Goal: Task Accomplishment & Management: Use online tool/utility

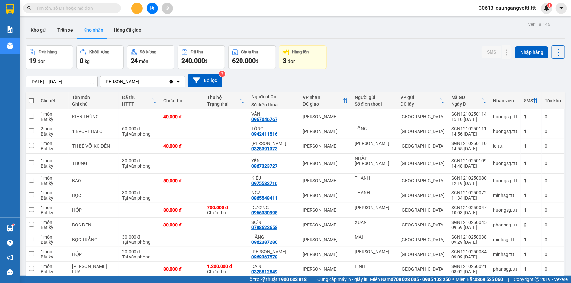
click at [151, 8] on icon "file-add" at bounding box center [152, 8] width 5 height 5
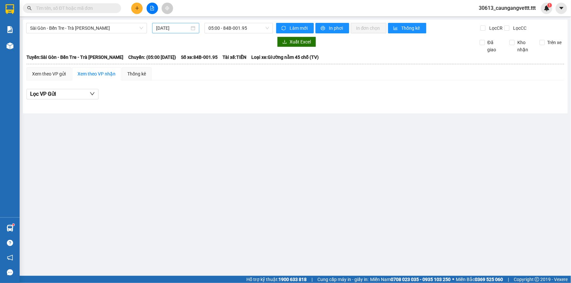
click at [162, 25] on input "[DATE]" at bounding box center [172, 28] width 33 height 7
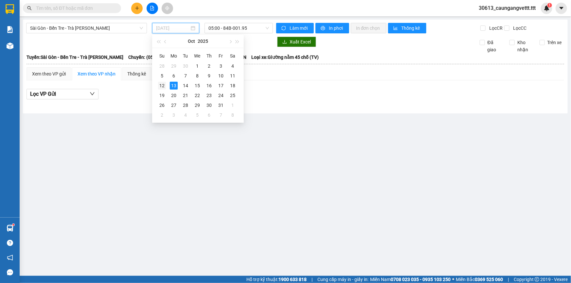
click at [162, 85] on div "12" at bounding box center [162, 86] width 8 height 8
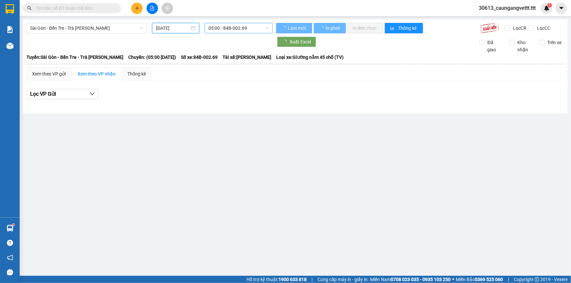
type input "[DATE]"
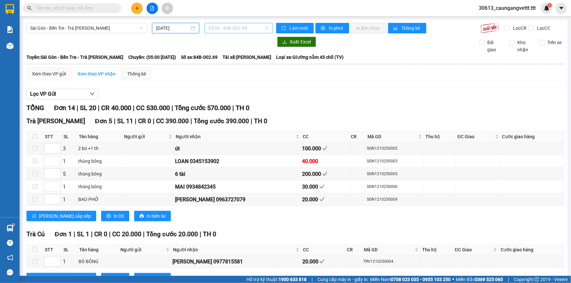
click at [239, 26] on span "05:00 - 84B-002.69" at bounding box center [238, 28] width 61 height 10
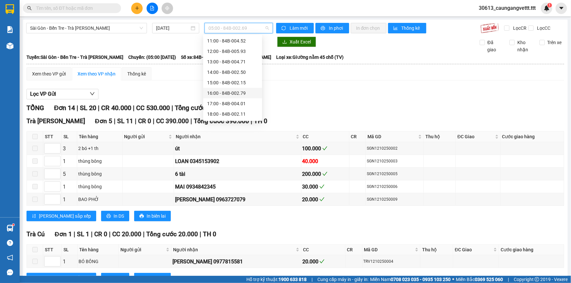
scroll to position [105, 0]
click at [228, 82] on div "18:00 - 84B-002.11" at bounding box center [232, 82] width 51 height 7
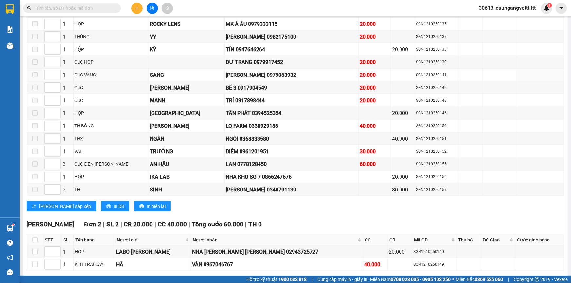
scroll to position [337, 0]
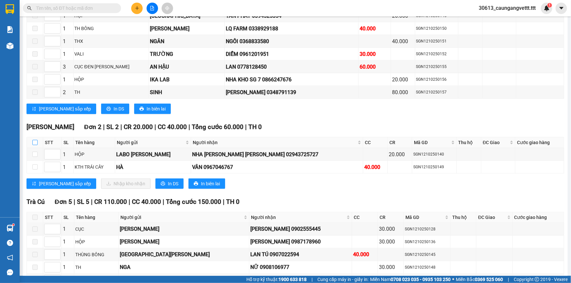
click at [34, 140] on input "checkbox" at bounding box center [34, 142] width 5 height 5
checkbox input "true"
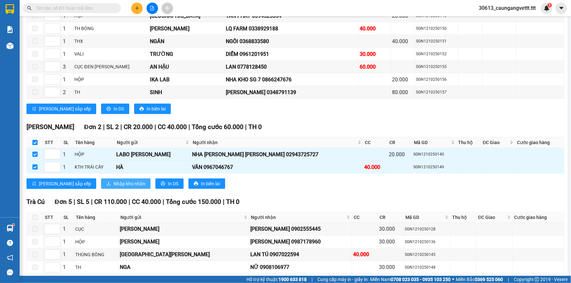
click at [113, 182] on span "Nhập kho nhận" at bounding box center [129, 183] width 32 height 7
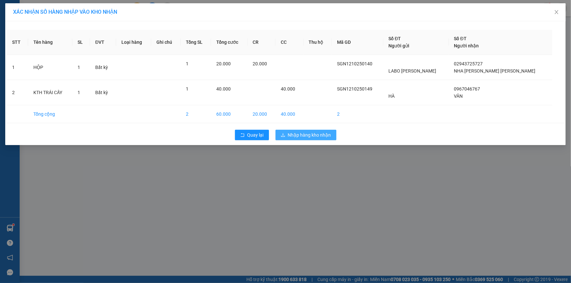
click at [302, 135] on span "Nhập hàng kho nhận" at bounding box center [309, 134] width 43 height 7
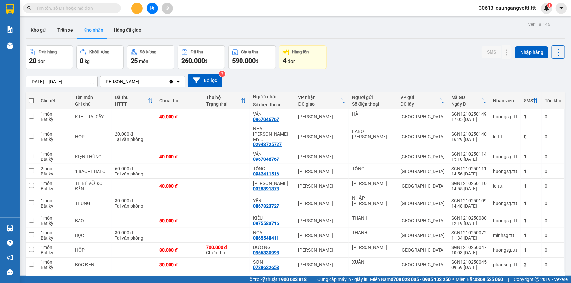
click at [151, 9] on icon "file-add" at bounding box center [152, 8] width 5 height 5
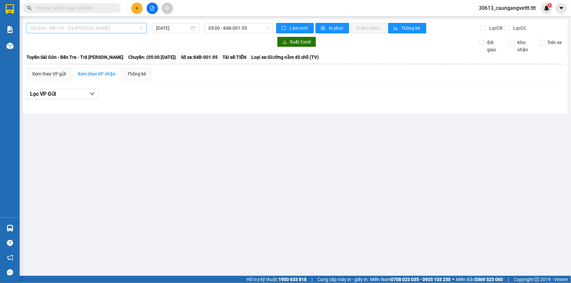
click at [101, 26] on span "Sài Gòn - Bến Tre - Trà [PERSON_NAME]" at bounding box center [86, 28] width 113 height 10
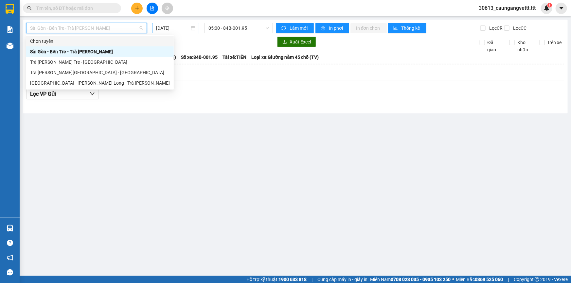
click at [160, 29] on input "[DATE]" at bounding box center [172, 28] width 33 height 7
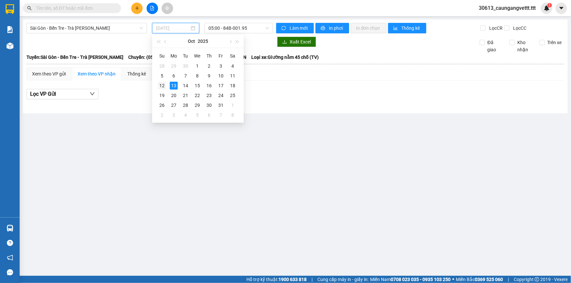
click at [163, 85] on div "12" at bounding box center [162, 86] width 8 height 8
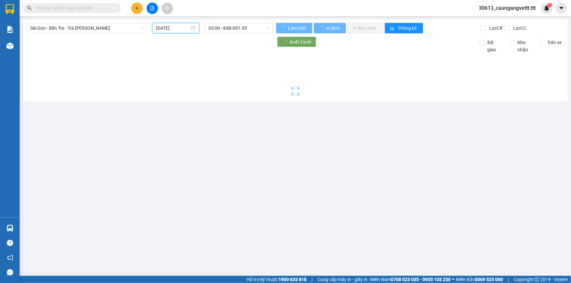
type input "[DATE]"
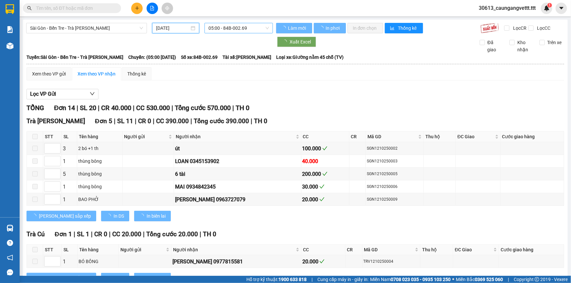
click at [214, 29] on span "05:00 - 84B-002.69" at bounding box center [238, 28] width 61 height 10
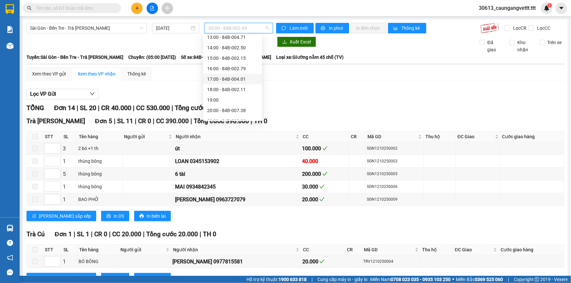
scroll to position [105, 0]
click at [218, 102] on div "20:00 - 84B-007.38" at bounding box center [232, 103] width 51 height 7
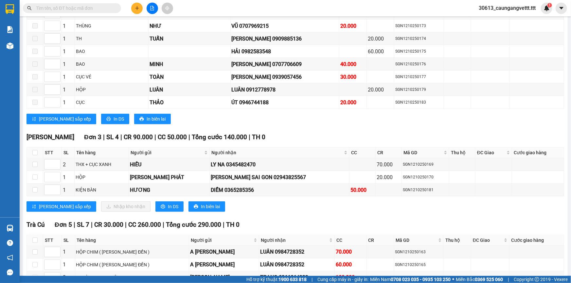
scroll to position [218, 0]
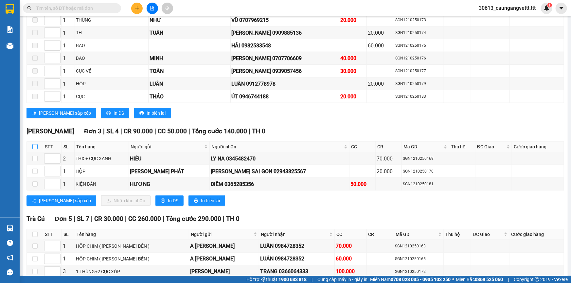
click at [35, 144] on input "checkbox" at bounding box center [34, 146] width 5 height 5
checkbox input "true"
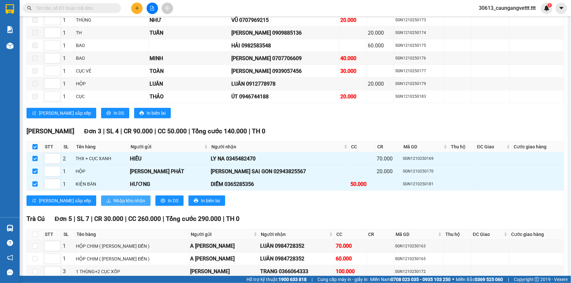
click at [113, 199] on span "Nhập kho nhận" at bounding box center [129, 200] width 32 height 7
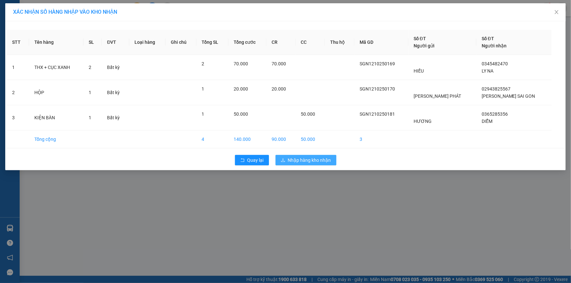
click at [294, 158] on span "Nhập hàng kho nhận" at bounding box center [309, 160] width 43 height 7
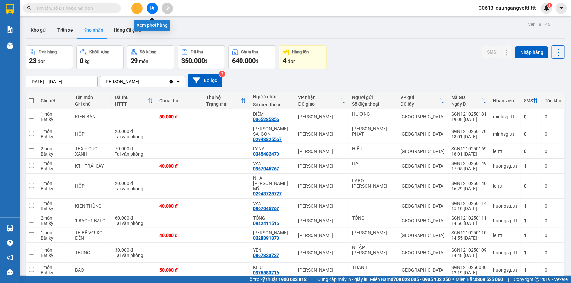
click at [153, 7] on icon "file-add" at bounding box center [152, 8] width 5 height 5
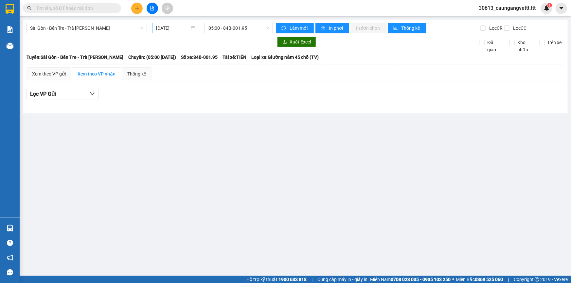
click at [157, 26] on input "[DATE]" at bounding box center [172, 28] width 33 height 7
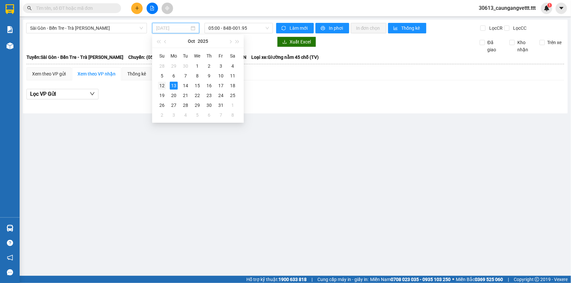
click at [163, 86] on div "12" at bounding box center [162, 86] width 8 height 8
type input "[DATE]"
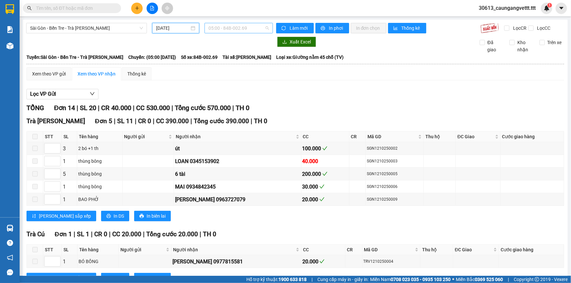
click at [222, 29] on span "05:00 - 84B-002.69" at bounding box center [238, 28] width 61 height 10
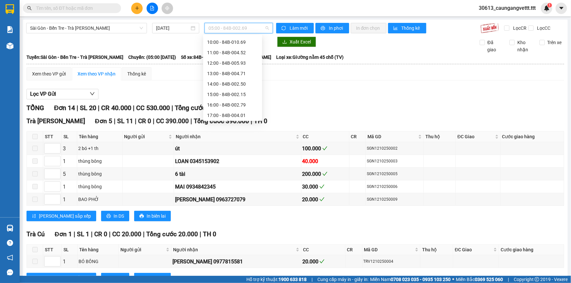
scroll to position [105, 0]
click at [221, 111] on div "22:00 - 84B-003.99" at bounding box center [232, 114] width 51 height 7
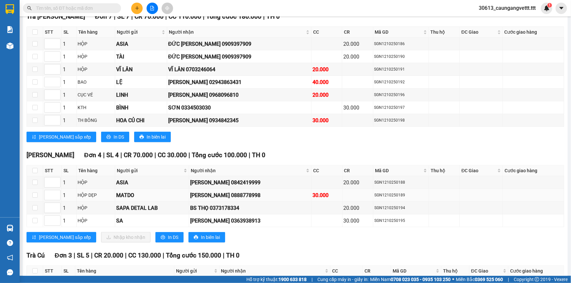
scroll to position [158, 0]
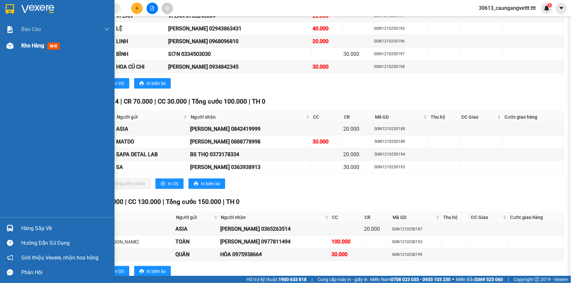
click at [26, 46] on span "Kho hàng" at bounding box center [32, 46] width 23 height 6
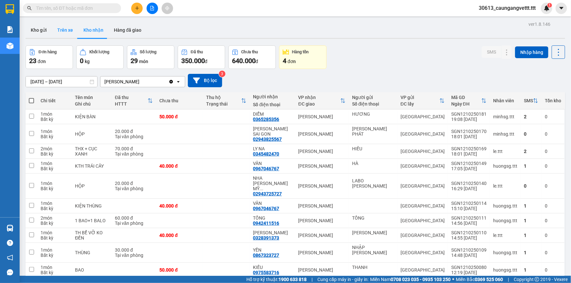
click at [67, 29] on button "Trên xe" at bounding box center [65, 30] width 26 height 16
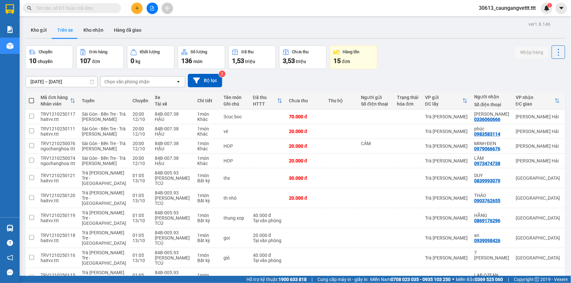
click at [130, 80] on div "Chọn văn phòng nhận" at bounding box center [126, 81] width 45 height 7
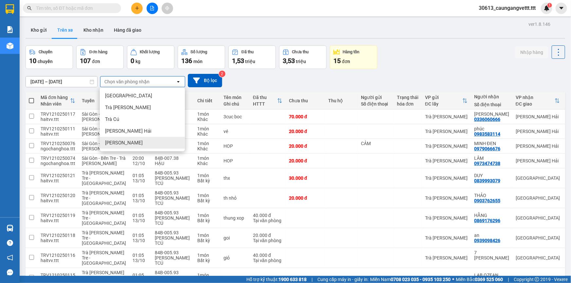
click at [118, 145] on span "[PERSON_NAME]" at bounding box center [124, 143] width 38 height 7
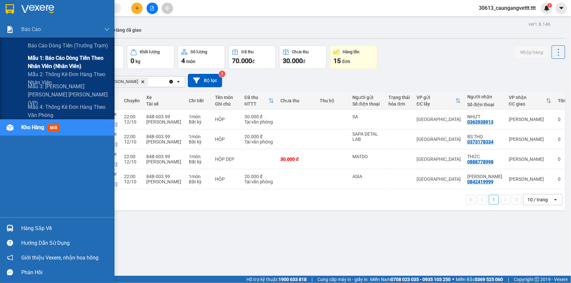
click at [52, 63] on span "Mẫu 1: Báo cáo dòng tiền theo nhân viên (nhân viên)" at bounding box center [69, 62] width 82 height 16
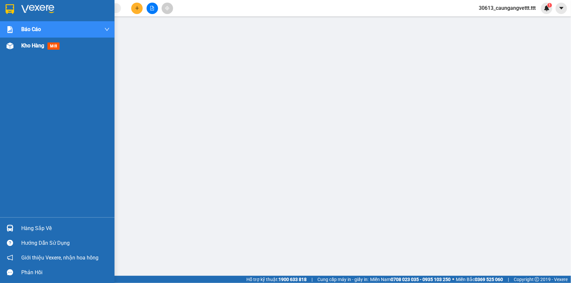
click at [24, 45] on span "Kho hàng" at bounding box center [32, 46] width 23 height 6
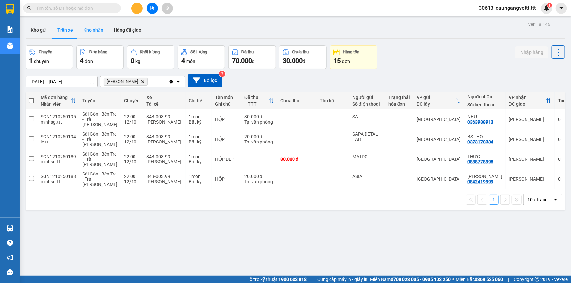
click at [95, 29] on button "Kho nhận" at bounding box center [93, 30] width 30 height 16
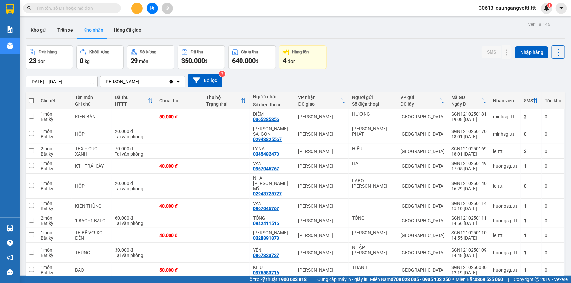
click at [539, 283] on div "10 / trang" at bounding box center [537, 288] width 20 height 7
click at [536, 255] on span "100 / trang" at bounding box center [536, 252] width 24 height 7
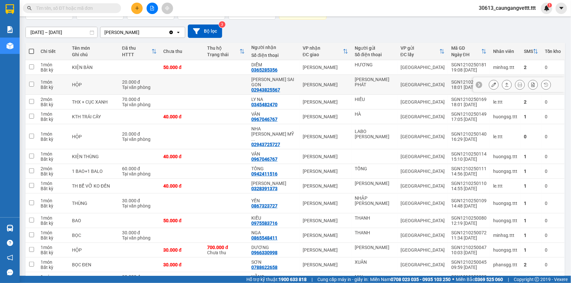
scroll to position [20, 0]
